Goal: Information Seeking & Learning: Learn about a topic

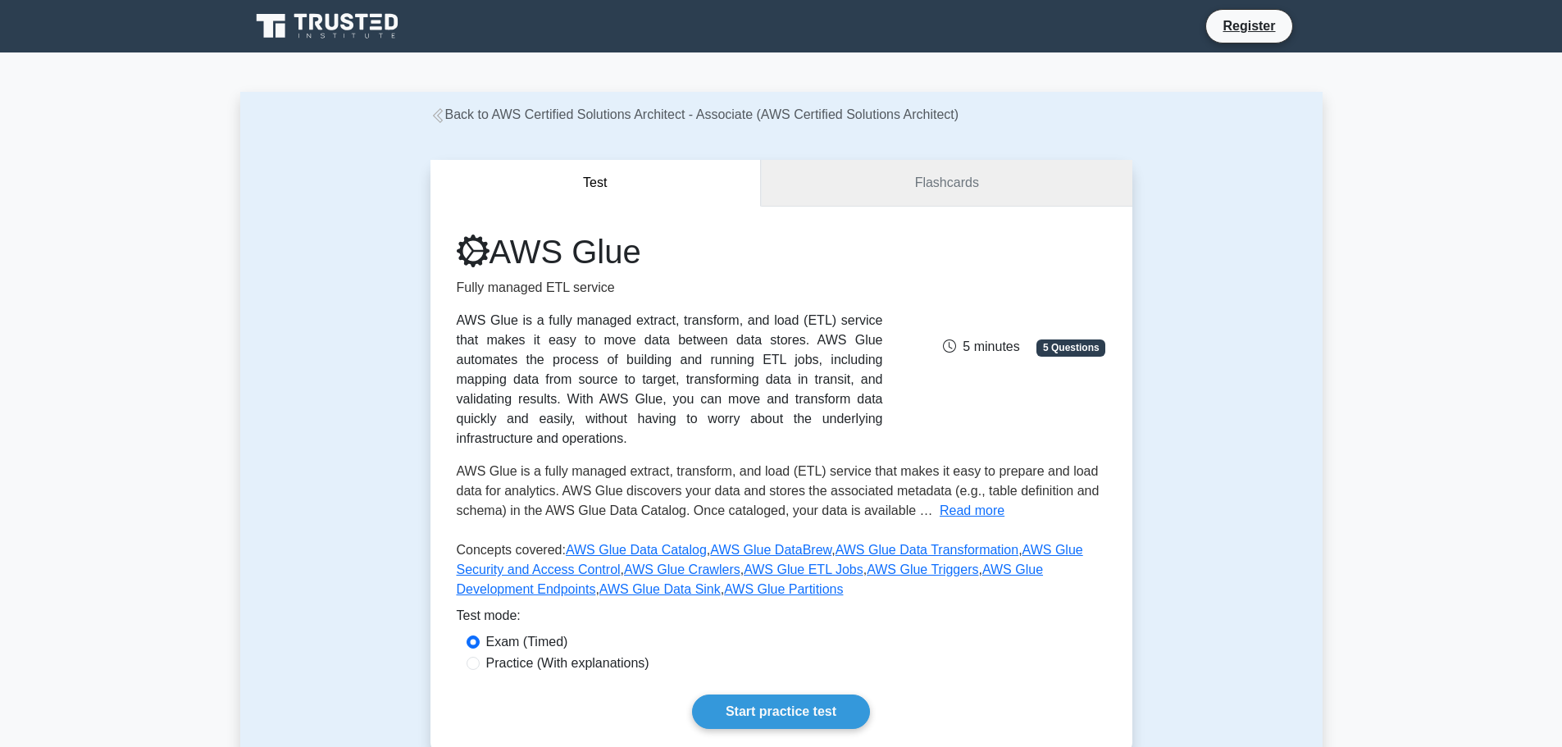
click at [963, 187] on link "Flashcards" at bounding box center [946, 183] width 371 height 47
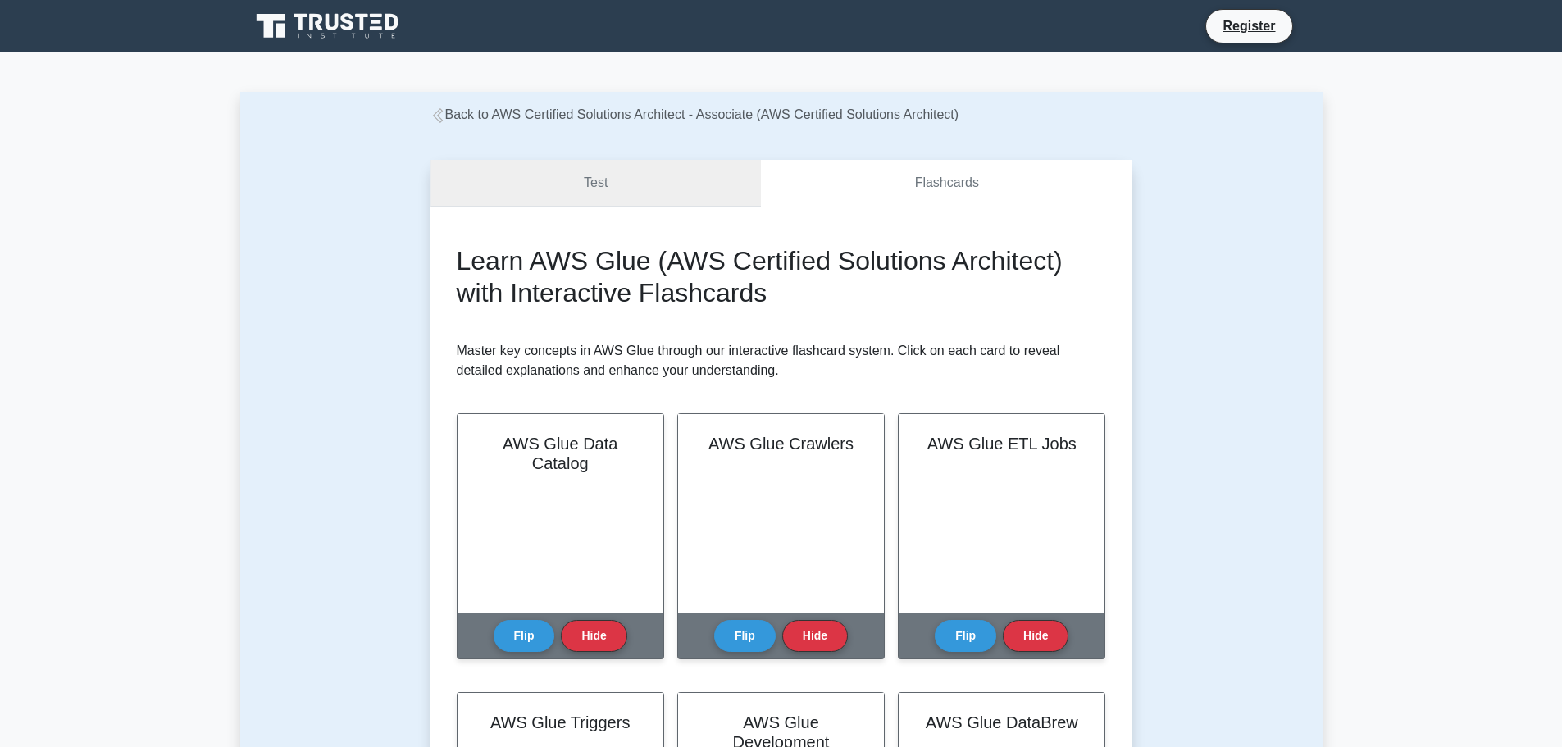
click at [644, 168] on link "Test" at bounding box center [596, 183] width 331 height 47
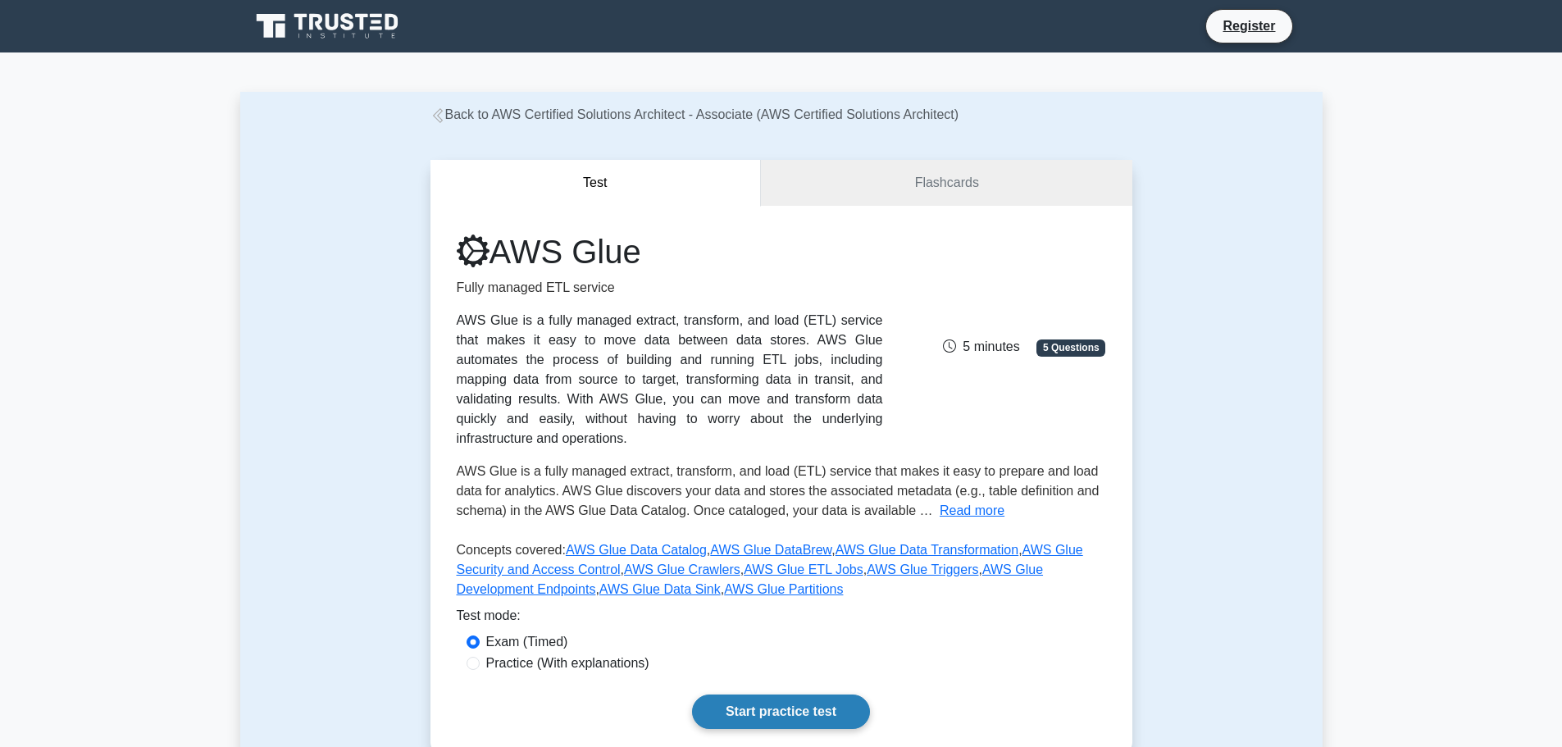
click at [776, 695] on link "Start practice test" at bounding box center [781, 712] width 178 height 34
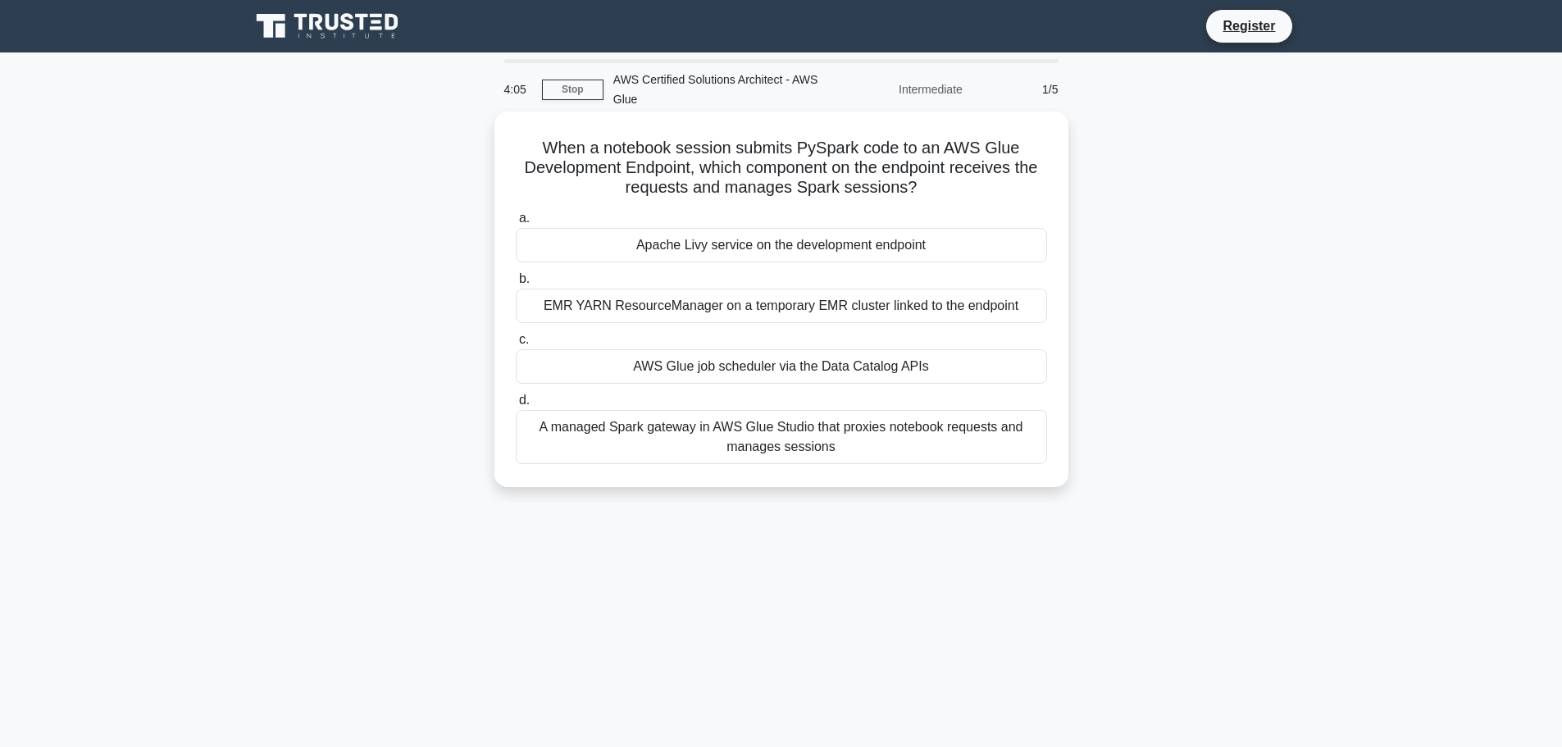
click at [788, 443] on div "A managed Spark gateway in AWS Glue Studio that proxies notebook requests and m…" at bounding box center [781, 437] width 531 height 54
click at [516, 406] on input "d. A managed Spark gateway in AWS Glue Studio that proxies notebook requests an…" at bounding box center [516, 400] width 0 height 11
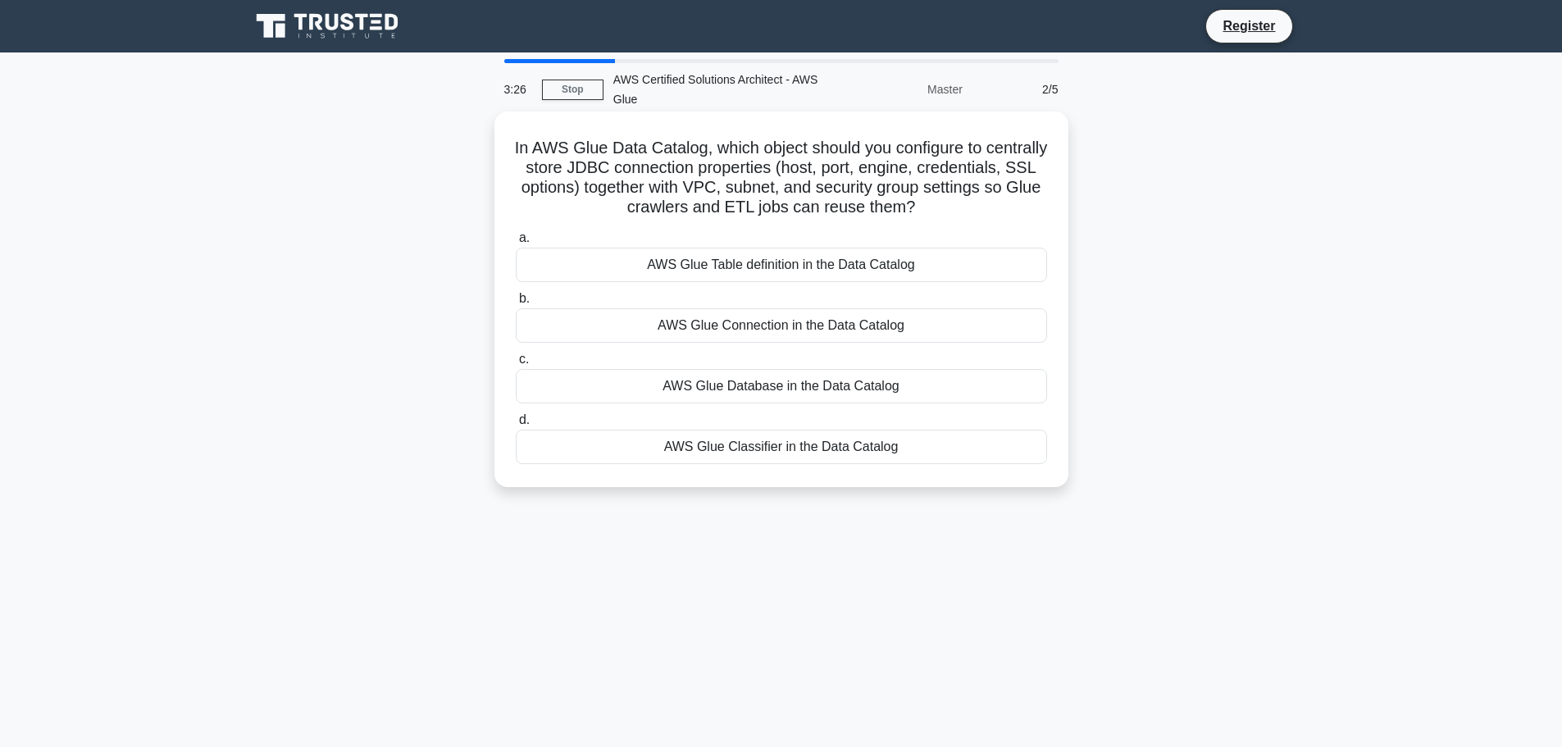
click at [809, 327] on div "AWS Glue Connection in the Data Catalog" at bounding box center [781, 325] width 531 height 34
click at [516, 304] on input "b. AWS Glue Connection in the Data Catalog" at bounding box center [516, 299] width 0 height 11
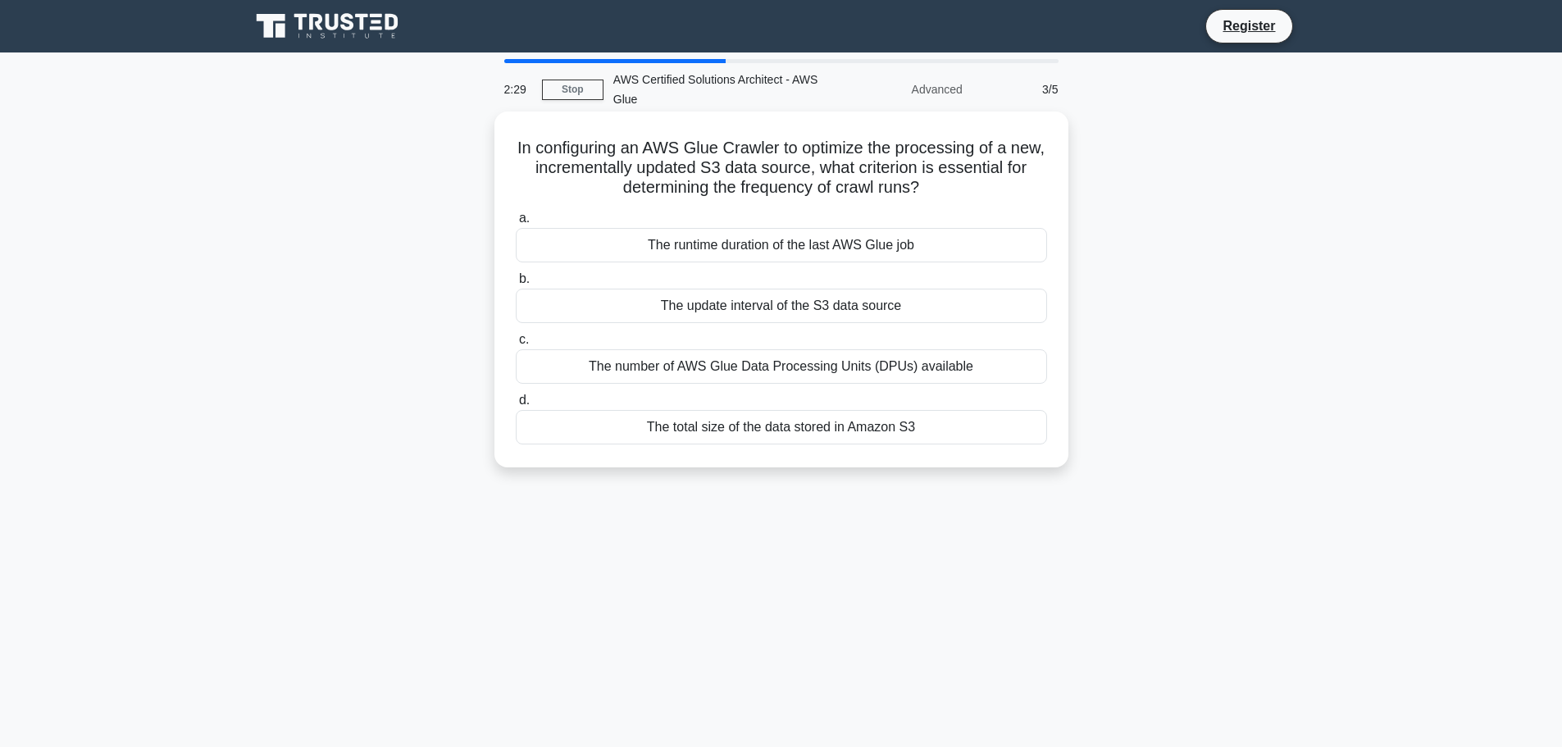
click at [820, 308] on div "The update interval of the S3 data source" at bounding box center [781, 306] width 531 height 34
click at [516, 285] on input "b. The update interval of the S3 data source" at bounding box center [516, 279] width 0 height 11
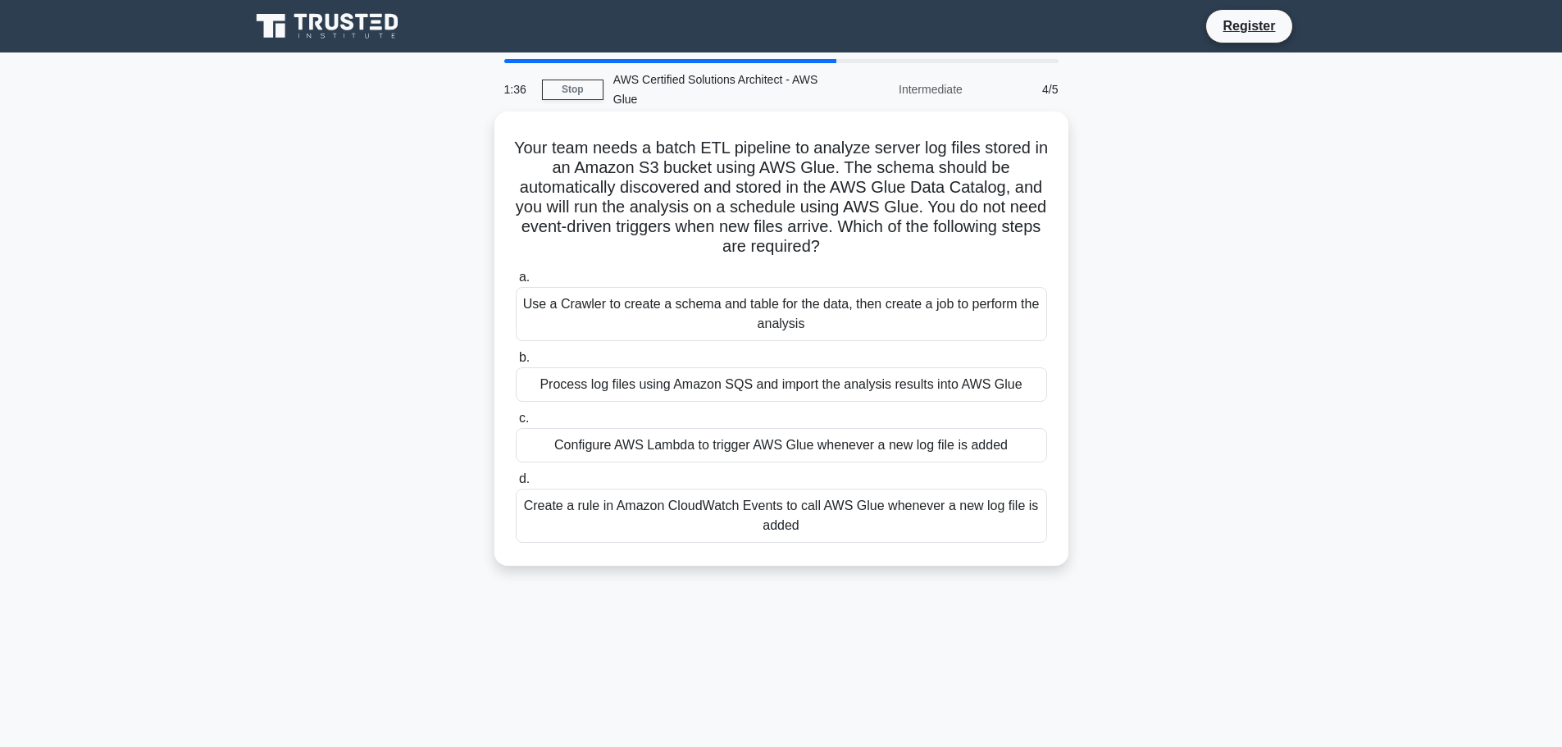
click at [887, 311] on div "Use a Crawler to create a schema and table for the data, then create a job to p…" at bounding box center [781, 314] width 531 height 54
click at [516, 283] on input "a. Use a Crawler to create a schema and table for the data, then create a job t…" at bounding box center [516, 277] width 0 height 11
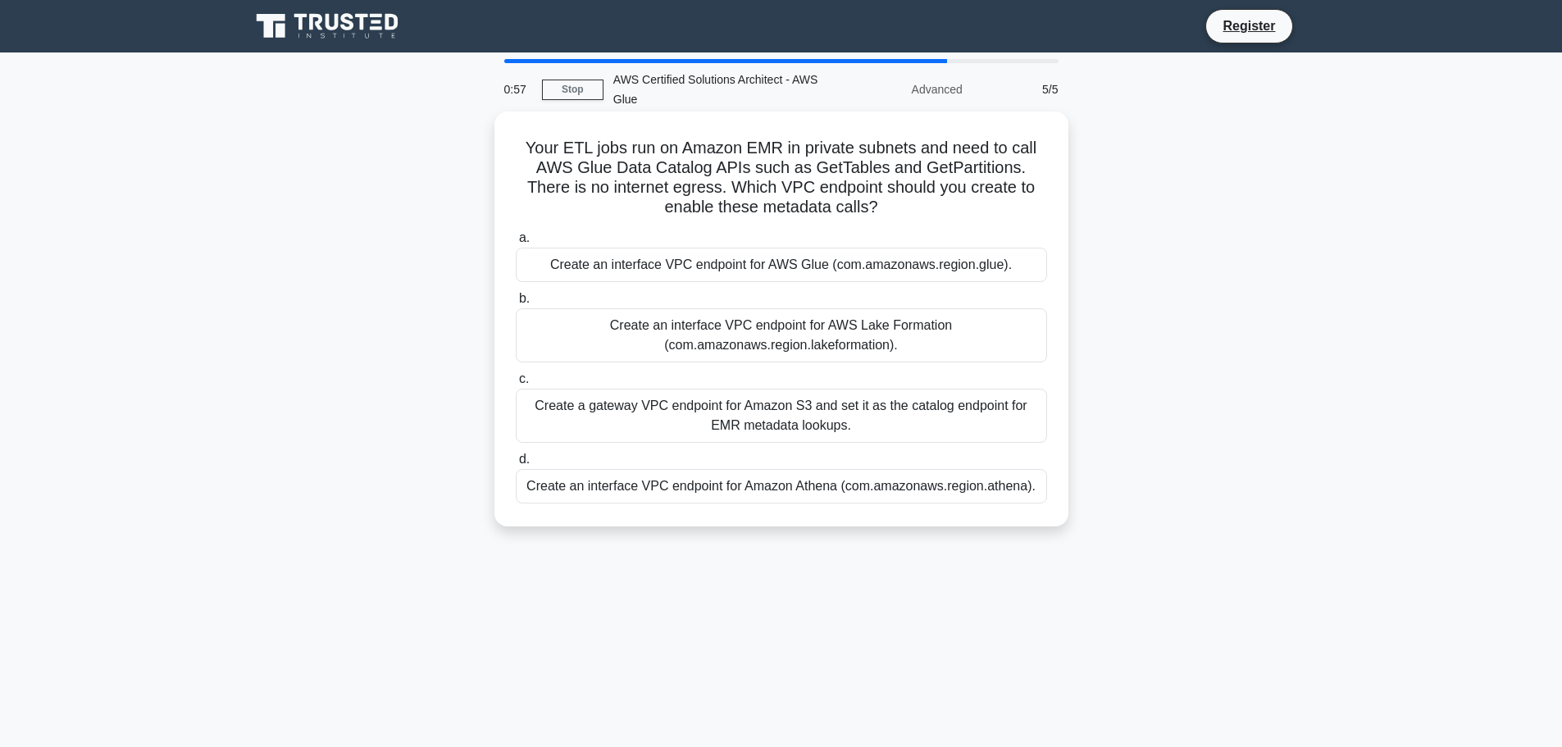
click at [910, 422] on div "Create a gateway VPC endpoint for Amazon S3 and set it as the catalog endpoint …" at bounding box center [781, 416] width 531 height 54
click at [516, 385] on input "c. Create a gateway VPC endpoint for Amazon S3 and set it as the catalog endpoi…" at bounding box center [516, 379] width 0 height 11
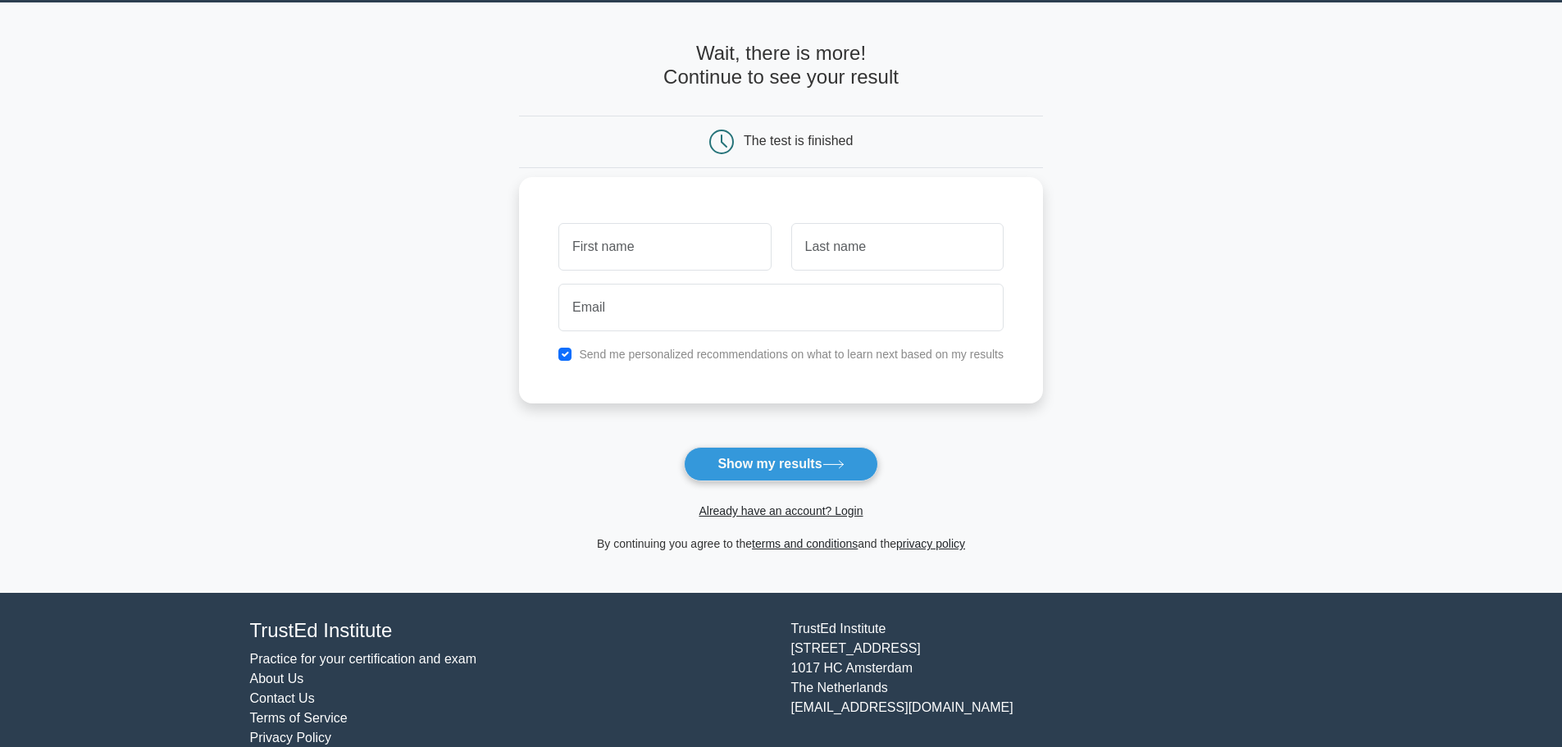
scroll to position [78, 0]
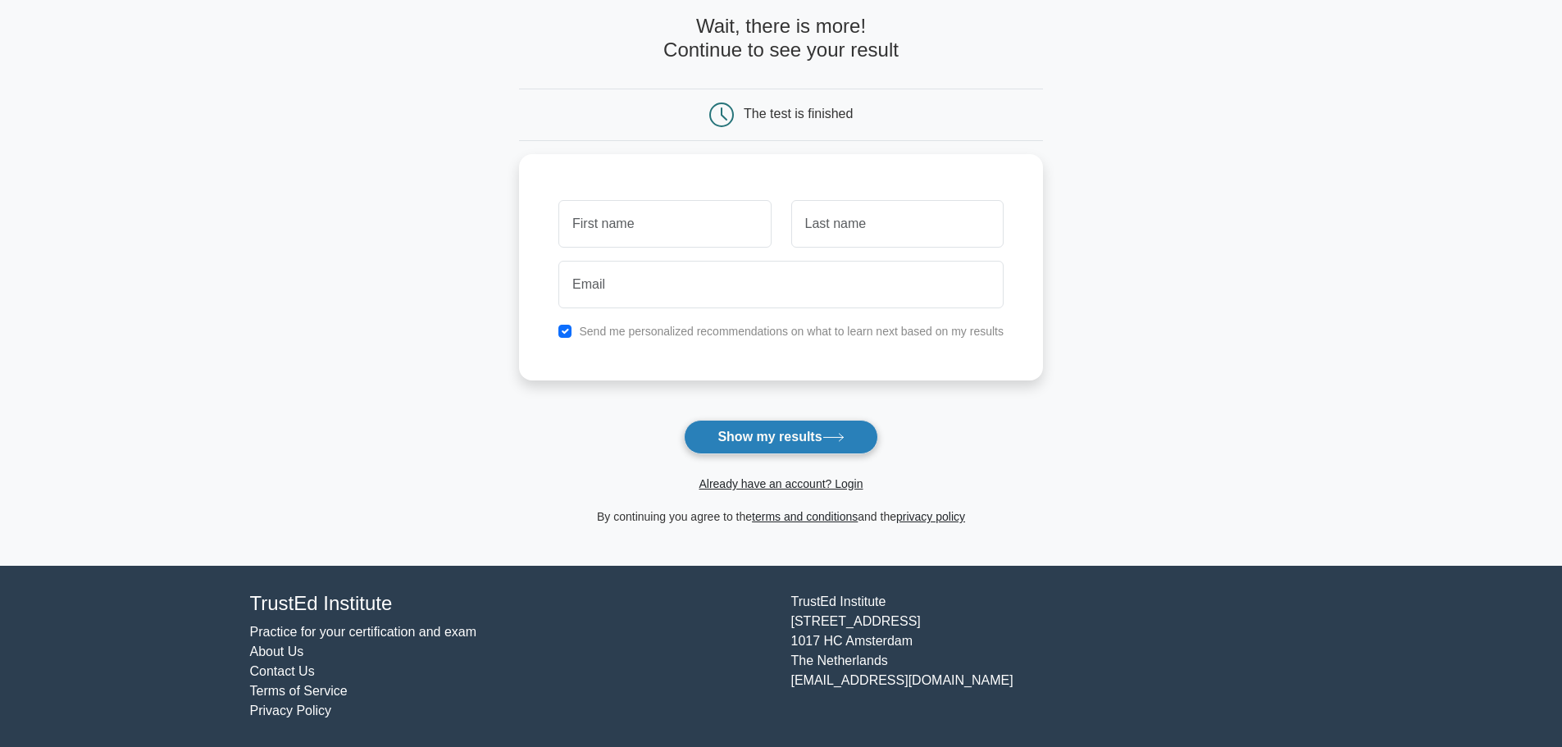
click at [800, 439] on button "Show my results" at bounding box center [781, 437] width 194 height 34
click at [568, 326] on input "checkbox" at bounding box center [564, 327] width 13 height 13
checkbox input "false"
click at [662, 229] on input "text" at bounding box center [664, 220] width 212 height 48
type input "benja"
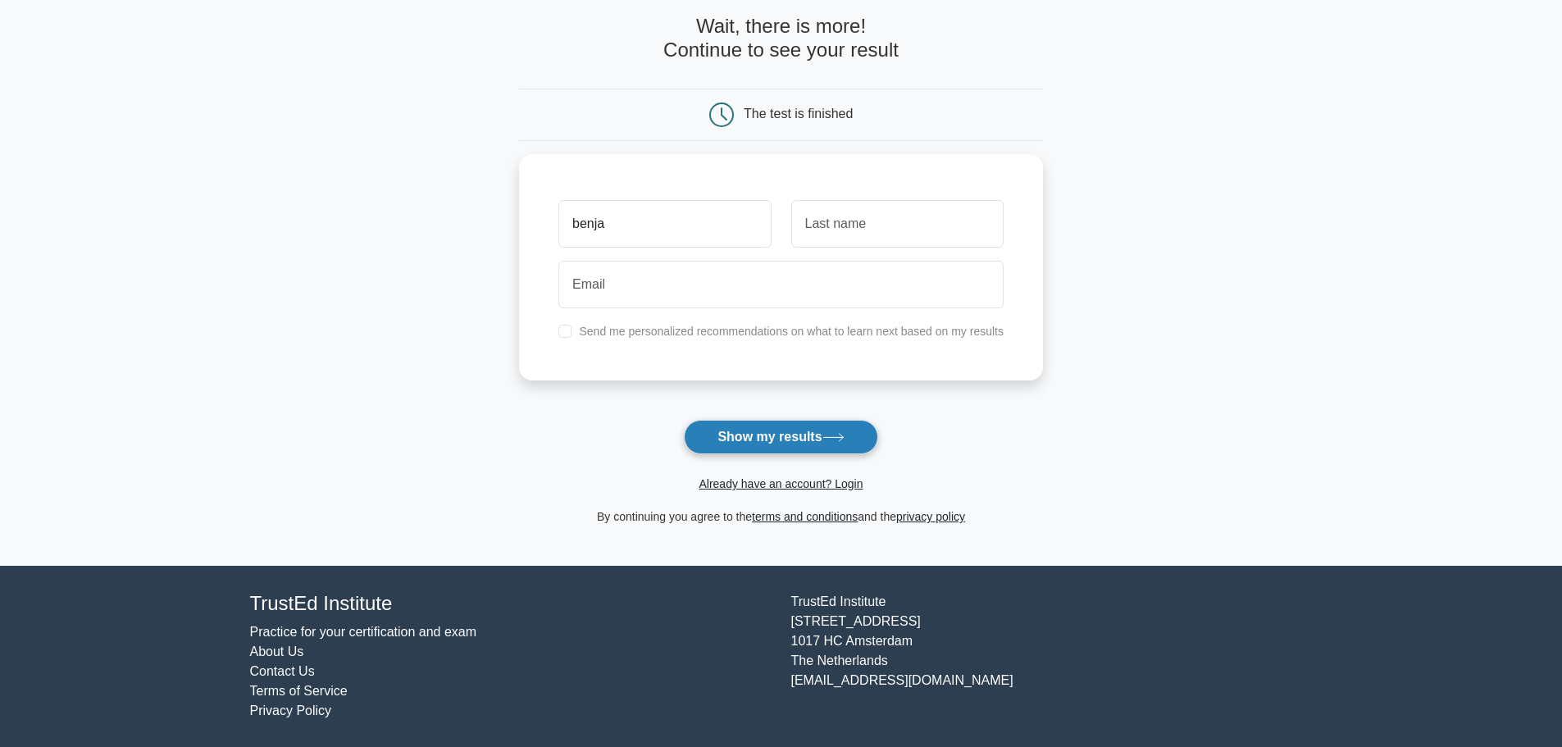
click at [786, 427] on button "Show my results" at bounding box center [781, 437] width 194 height 34
type input "min"
click at [796, 429] on button "Show my results" at bounding box center [781, 437] width 194 height 34
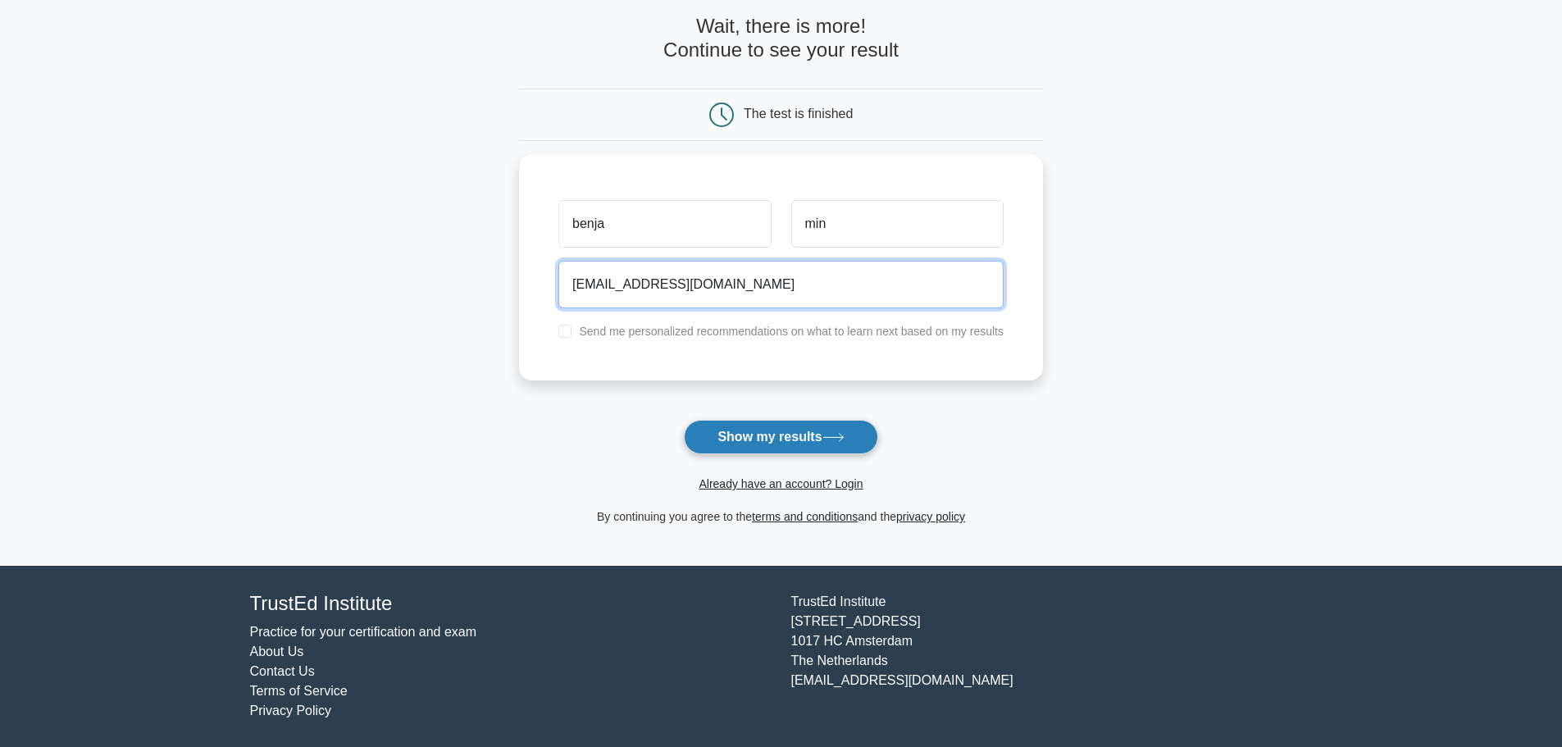
type input "hola@gmail.com"
click at [759, 428] on button "Show my results" at bounding box center [781, 437] width 194 height 34
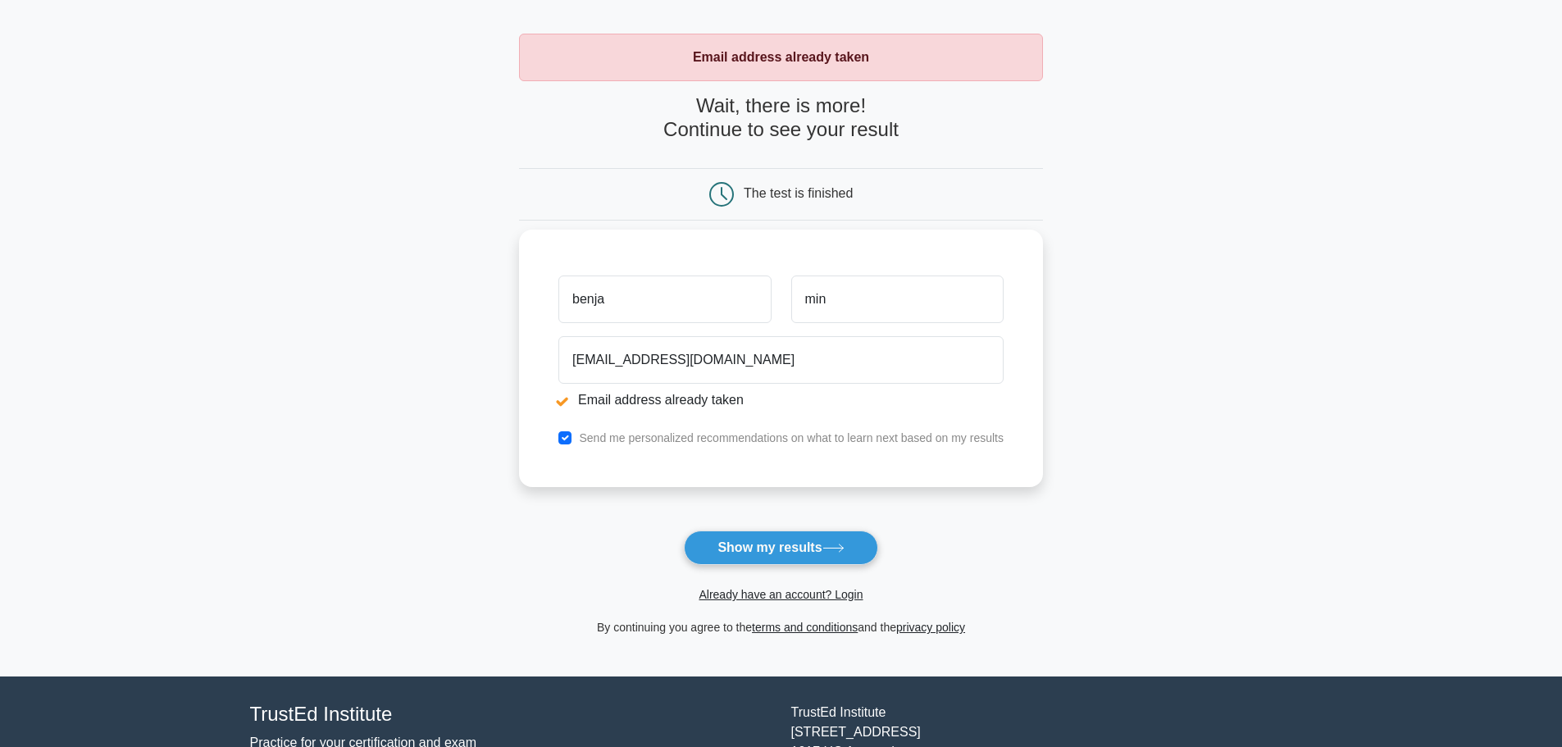
scroll to position [170, 0]
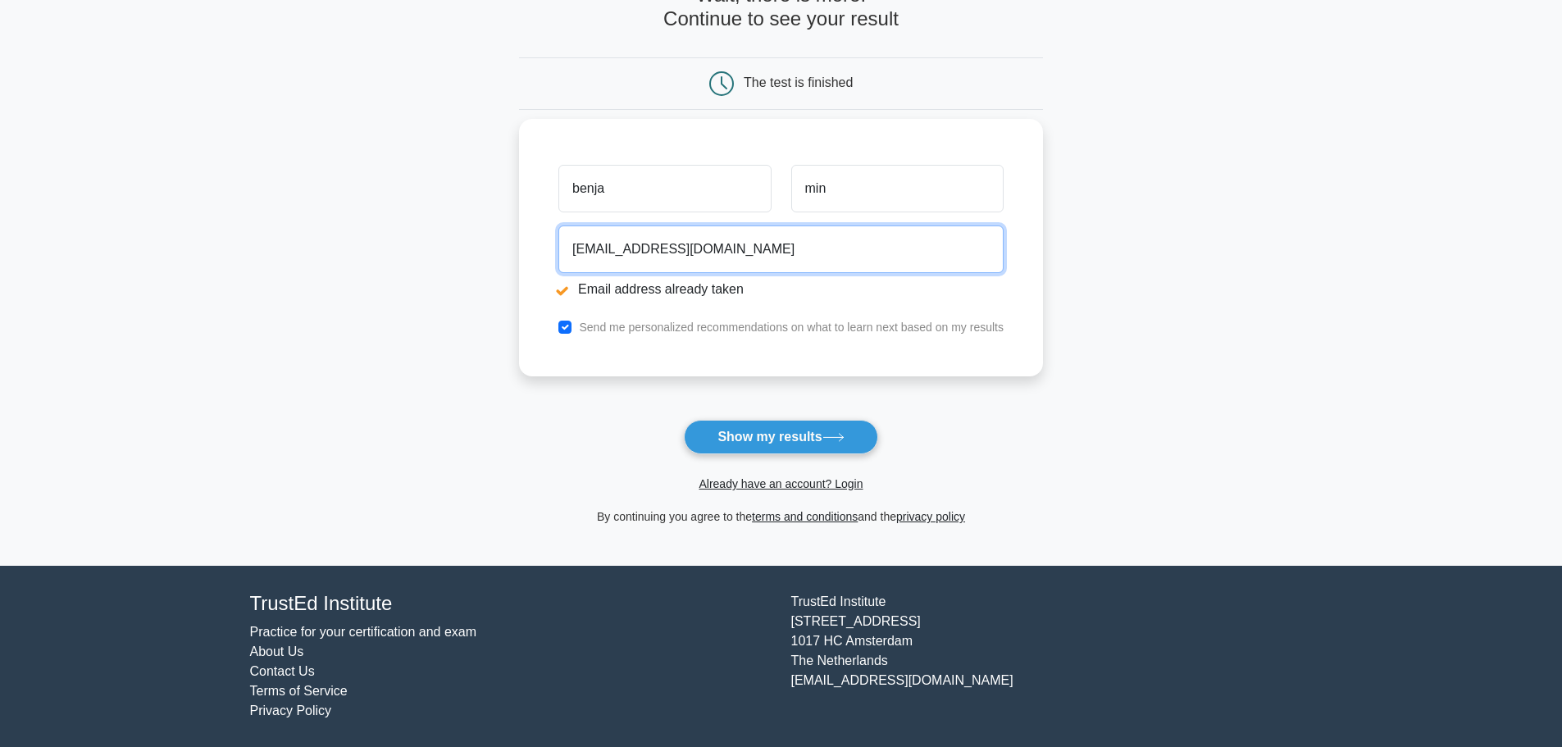
drag, startPoint x: 599, startPoint y: 251, endPoint x: 569, endPoint y: 251, distance: 29.5
click at [569, 251] on input "hola@gmail.com" at bounding box center [780, 250] width 445 height 48
type input "yehissonb@gmail.com"
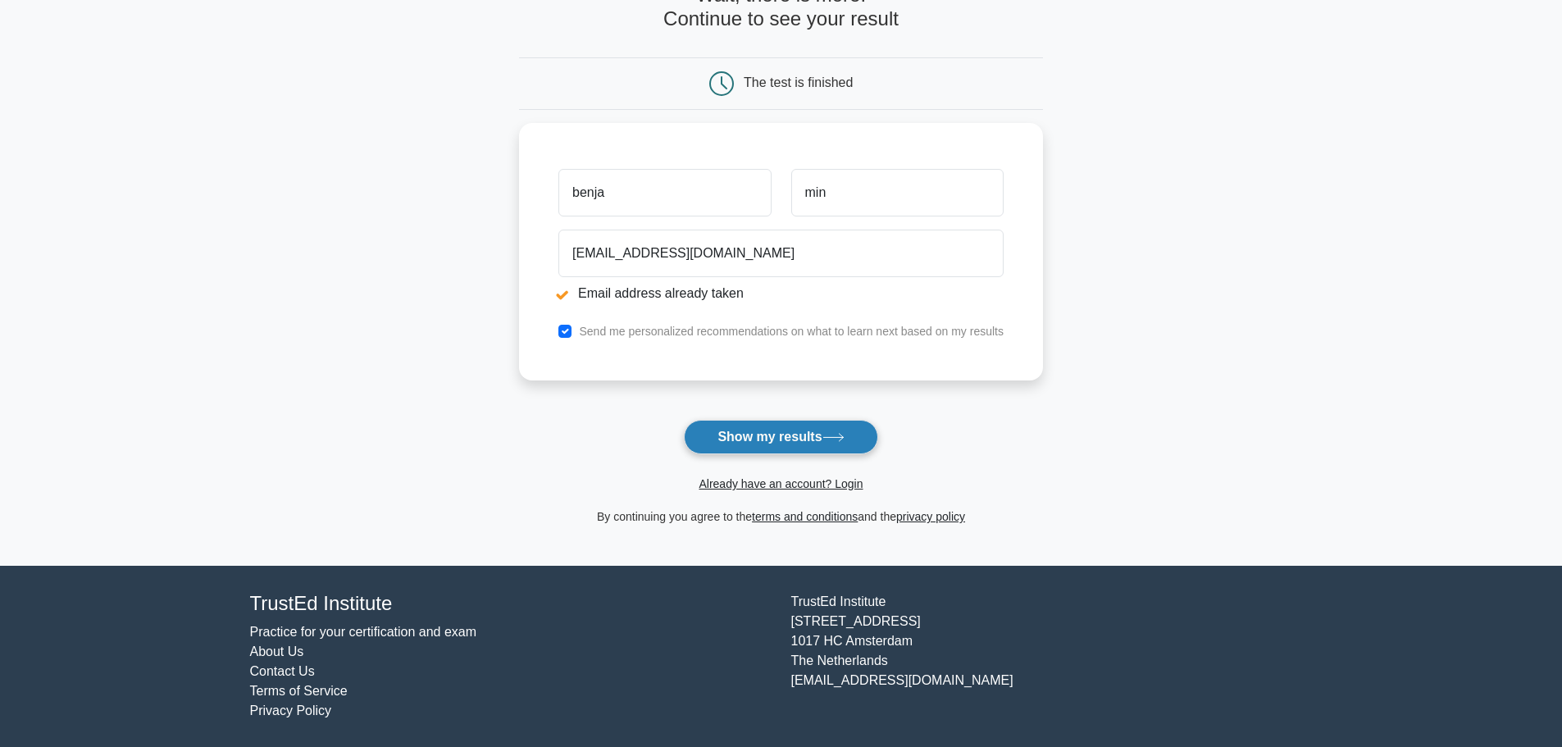
click at [786, 436] on button "Show my results" at bounding box center [781, 437] width 194 height 34
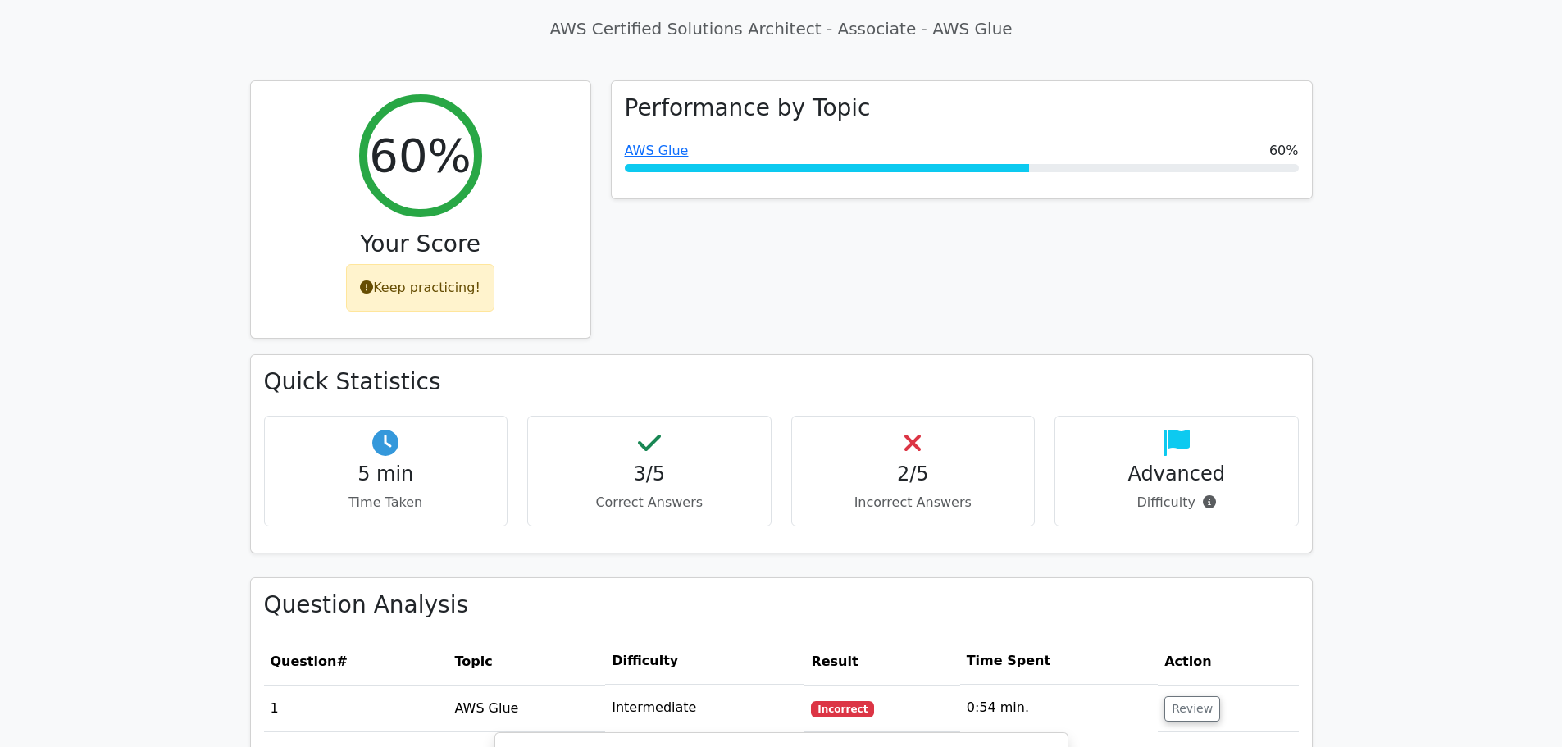
scroll to position [618, 0]
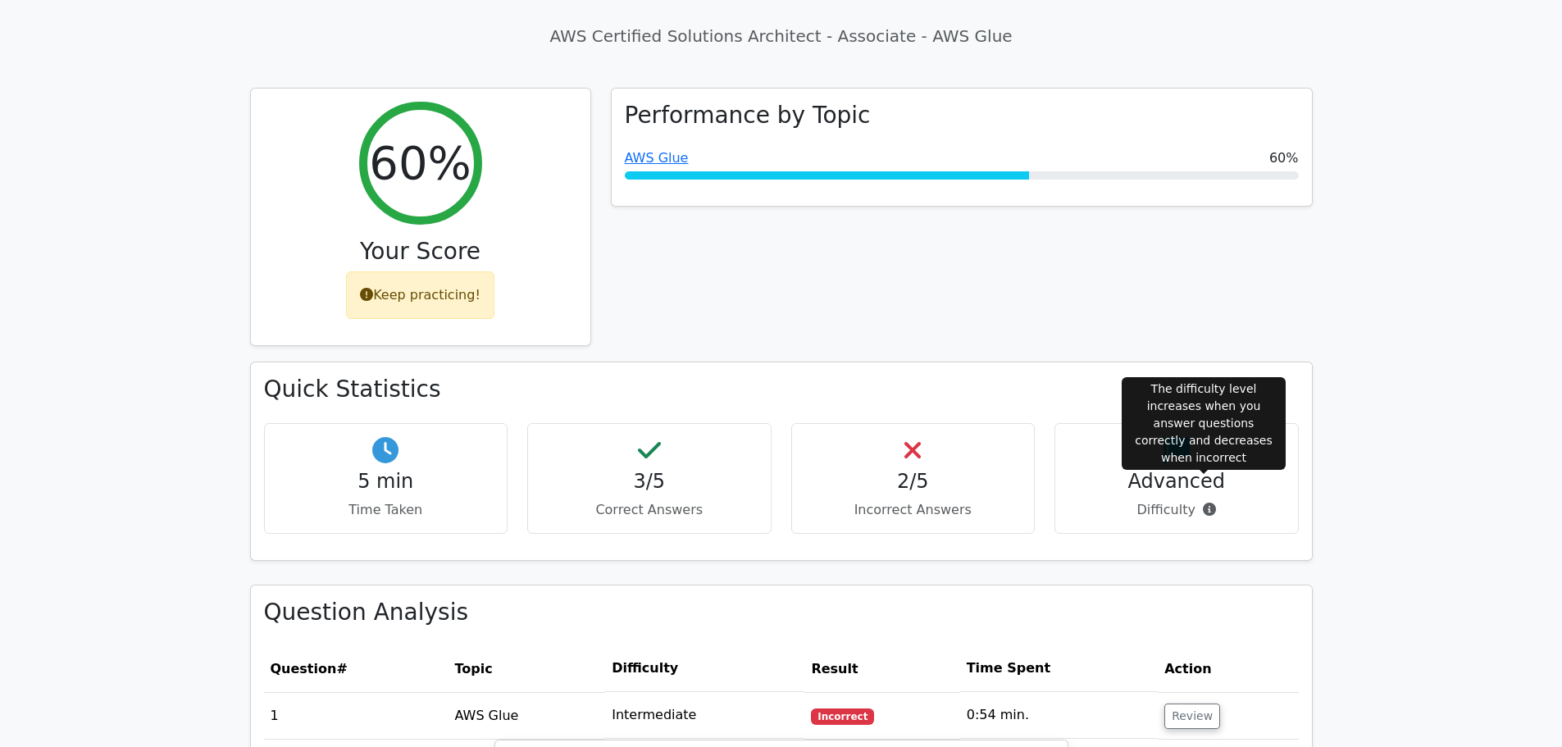
click at [1206, 503] on icon at bounding box center [1209, 509] width 13 height 13
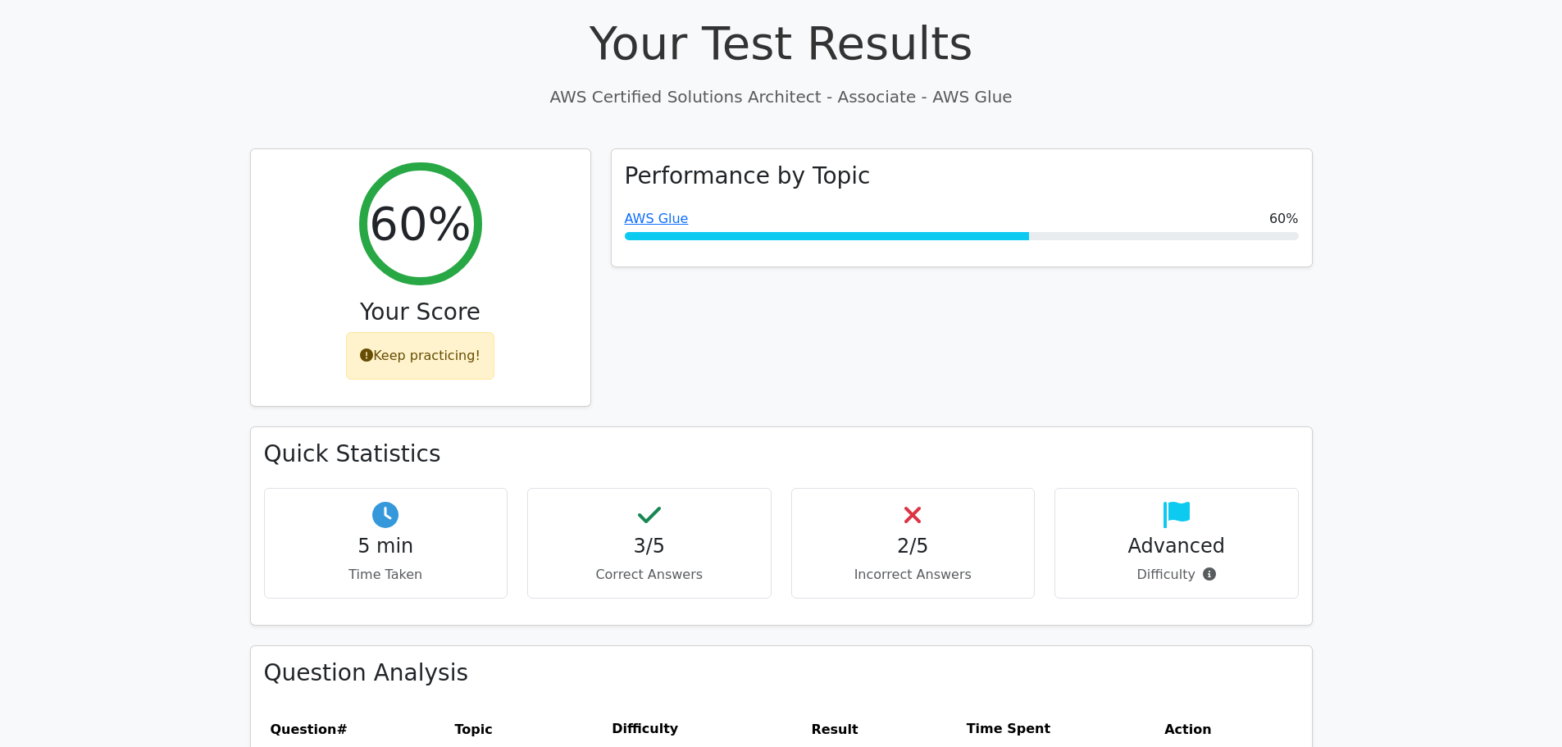
scroll to position [454, 0]
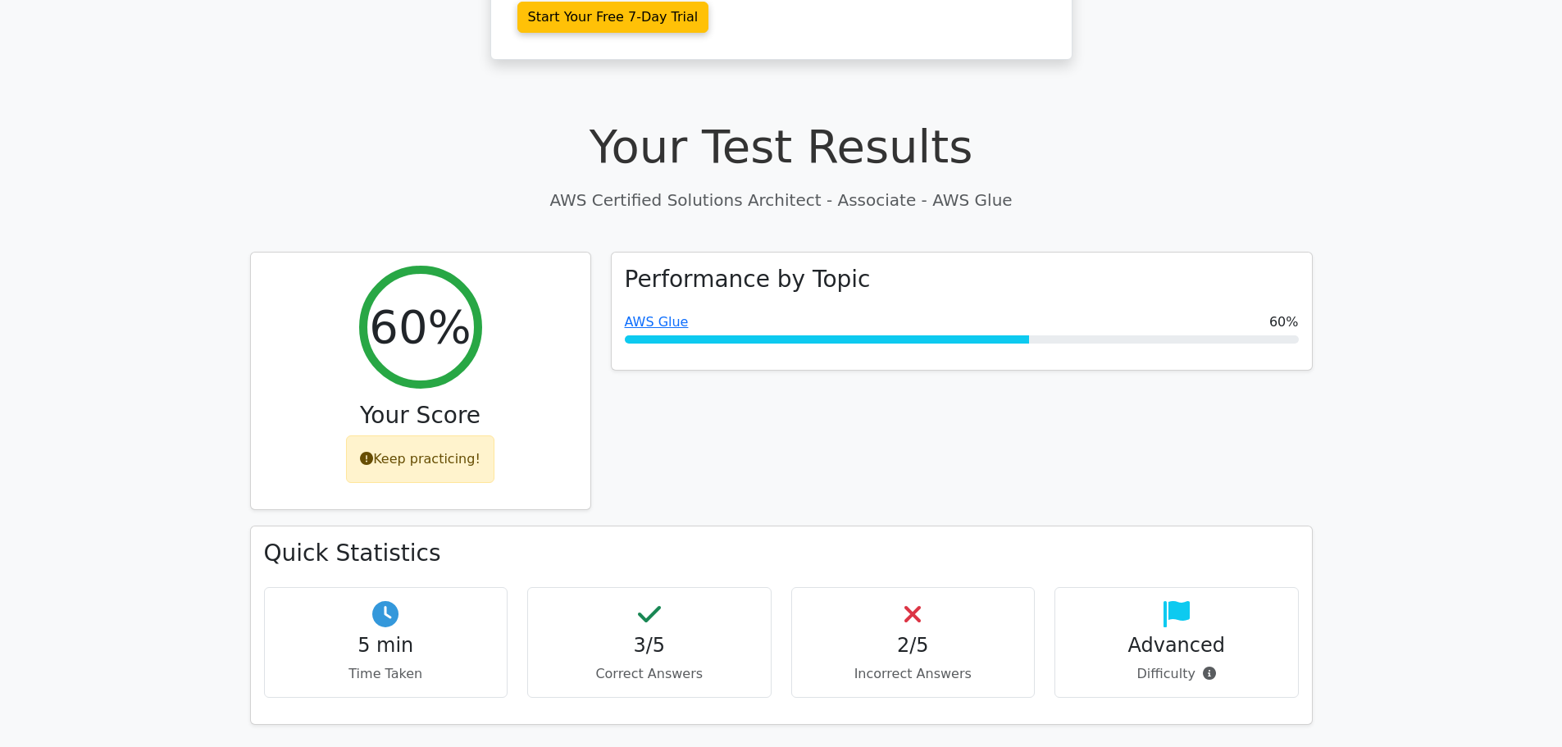
click at [663, 601] on div "3/5 Correct Answers" at bounding box center [649, 642] width 244 height 111
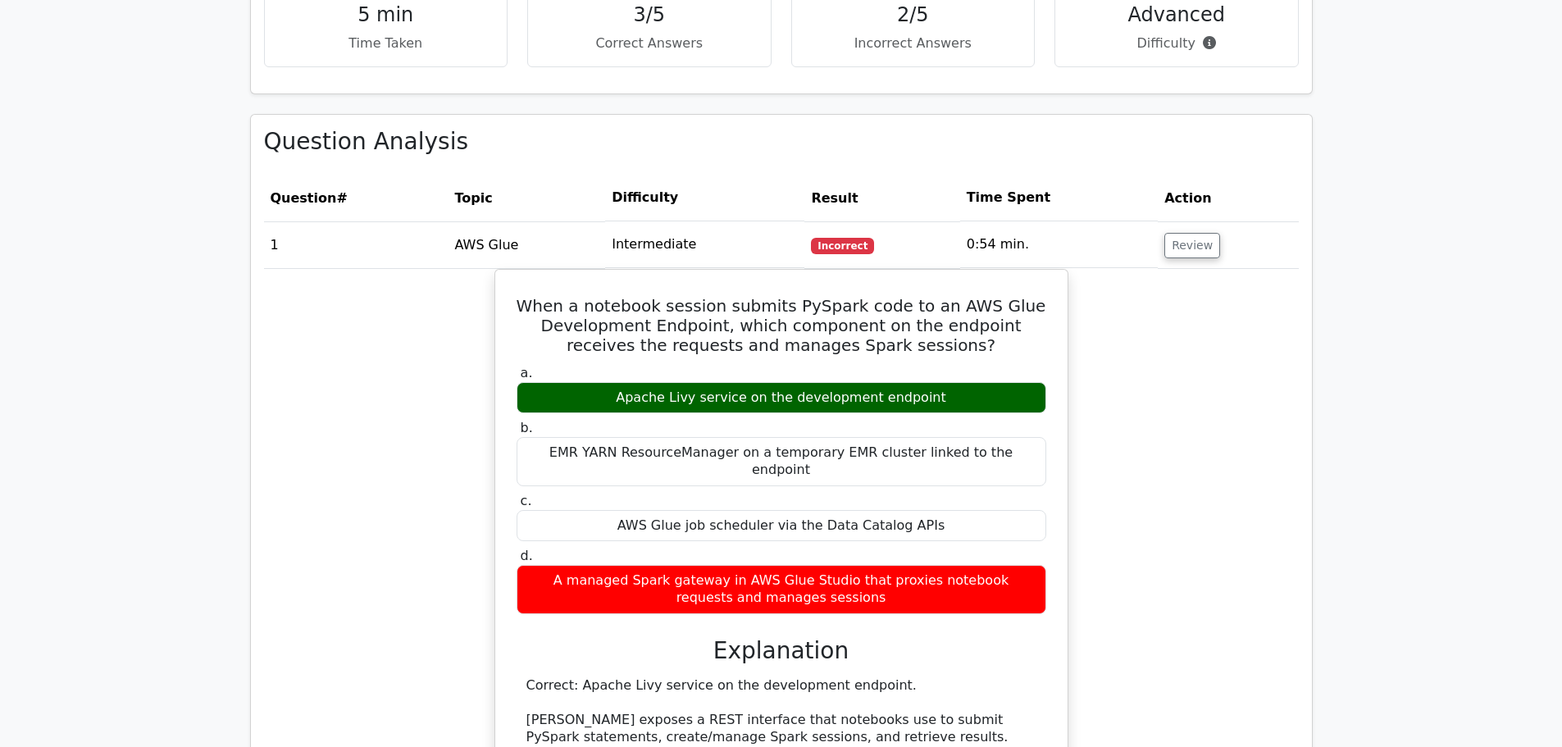
scroll to position [1110, 0]
